Goal: Transaction & Acquisition: Purchase product/service

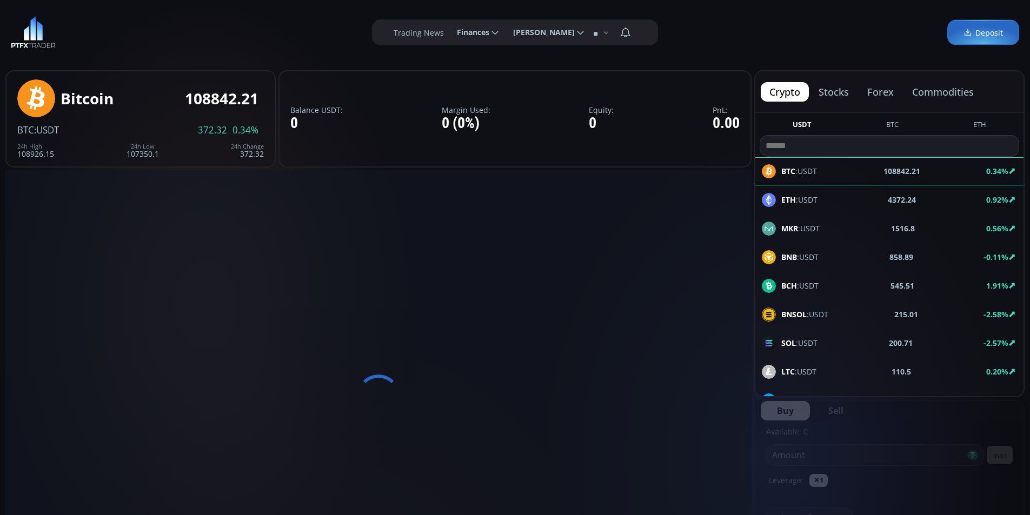
click at [496, 35] on icon at bounding box center [495, 33] width 10 height 10
click at [448, 35] on input "********" at bounding box center [448, 32] width 0 height 11
click at [474, 69] on link "Deposit" at bounding box center [477, 62] width 52 height 17
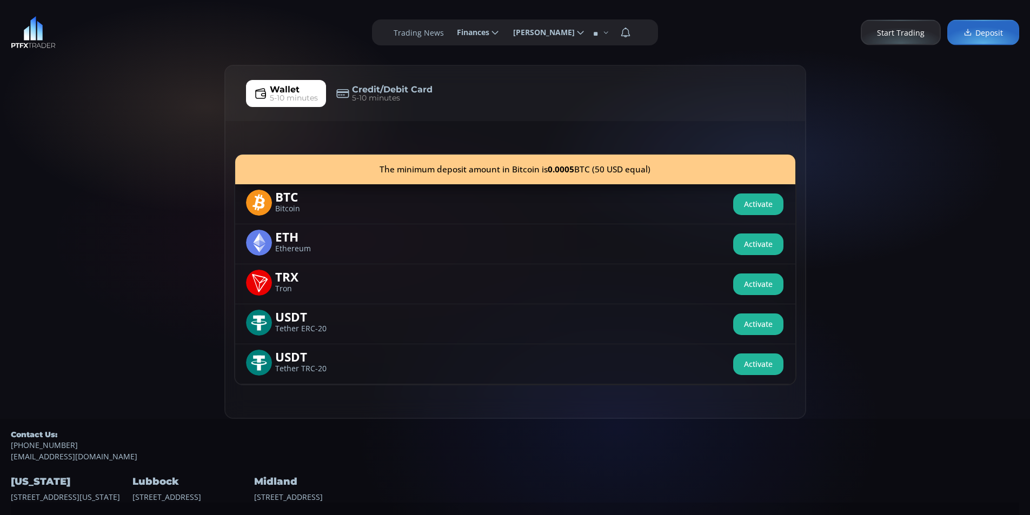
click at [145, 97] on div "Wallet 5-10 minutes Credit/Debit Card 5-10 minutes The minimum deposit amount i…" at bounding box center [515, 242] width 1030 height 354
